Goal: Find specific page/section: Find specific page/section

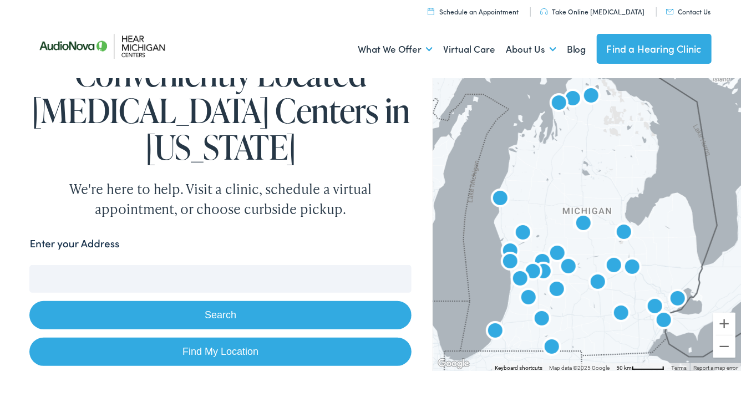
click at [178, 280] on input "Enter your Address" at bounding box center [220, 279] width 382 height 28
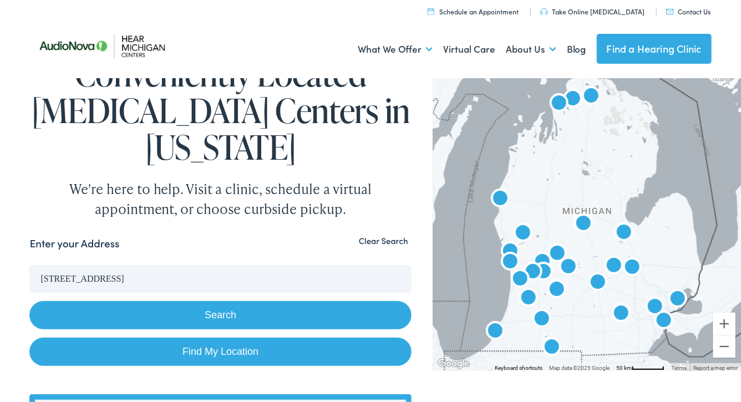
click at [205, 309] on button "Search" at bounding box center [220, 315] width 382 height 28
click at [218, 320] on button "Search" at bounding box center [220, 315] width 382 height 28
click at [230, 276] on input "[STREET_ADDRESS]" at bounding box center [220, 279] width 382 height 28
click at [226, 312] on button "Search" at bounding box center [220, 315] width 382 height 28
click at [226, 311] on button "Search" at bounding box center [220, 315] width 382 height 28
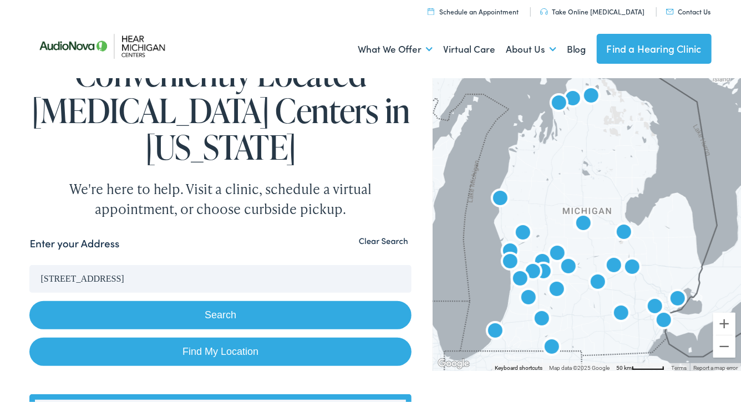
click at [236, 307] on button "Search" at bounding box center [220, 315] width 382 height 28
click at [236, 315] on button "Search" at bounding box center [220, 315] width 382 height 28
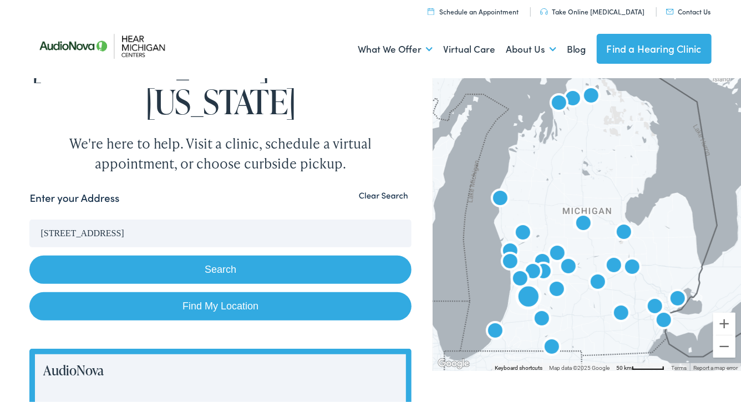
scroll to position [14, 0]
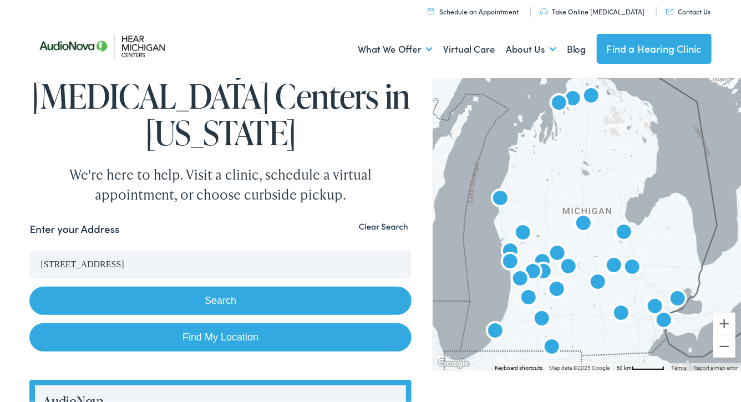
click at [216, 338] on link "Find My Location" at bounding box center [220, 338] width 382 height 28
click at [104, 265] on input "[GEOGRAPHIC_DATA], [US_STATE]" at bounding box center [220, 265] width 382 height 28
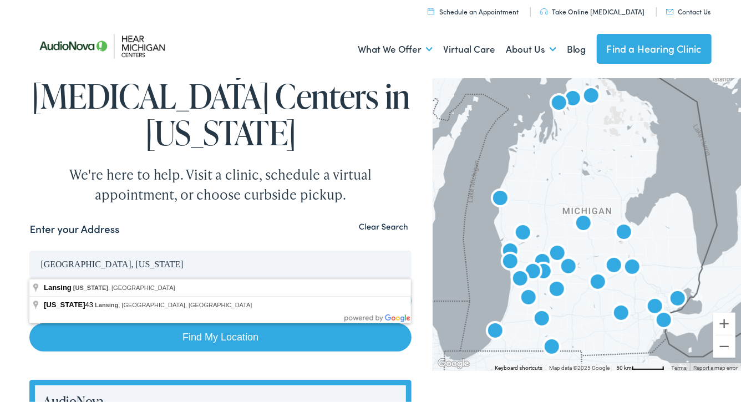
drag, startPoint x: 123, startPoint y: 269, endPoint x: 37, endPoint y: 263, distance: 85.6
click at [37, 263] on input "[GEOGRAPHIC_DATA], [US_STATE]" at bounding box center [220, 265] width 382 height 28
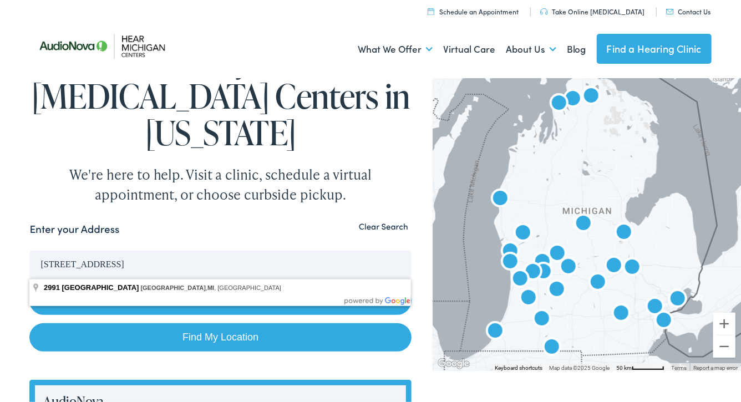
click at [29, 287] on button "Search" at bounding box center [220, 301] width 382 height 28
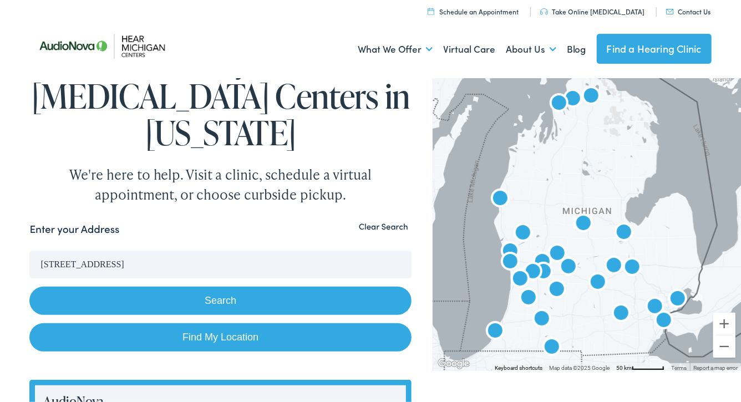
click at [239, 336] on link "Find My Location" at bounding box center [220, 338] width 382 height 28
type input "[GEOGRAPHIC_DATA], [US_STATE]"
click at [538, 269] on img "AudioNova" at bounding box center [533, 273] width 27 height 27
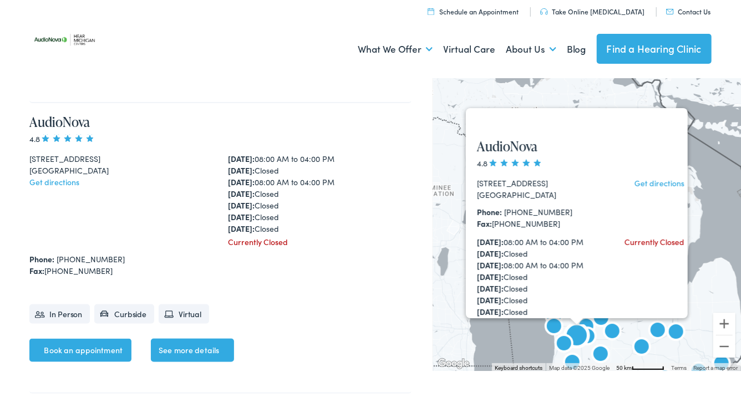
scroll to position [2610, 0]
